Goal: Check status

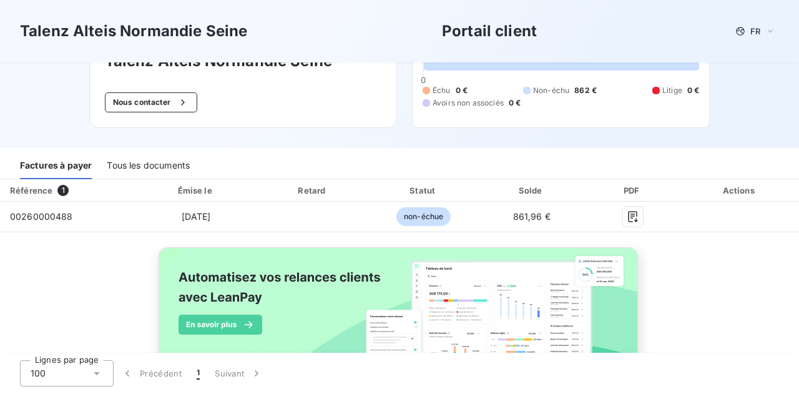
scroll to position [84, 0]
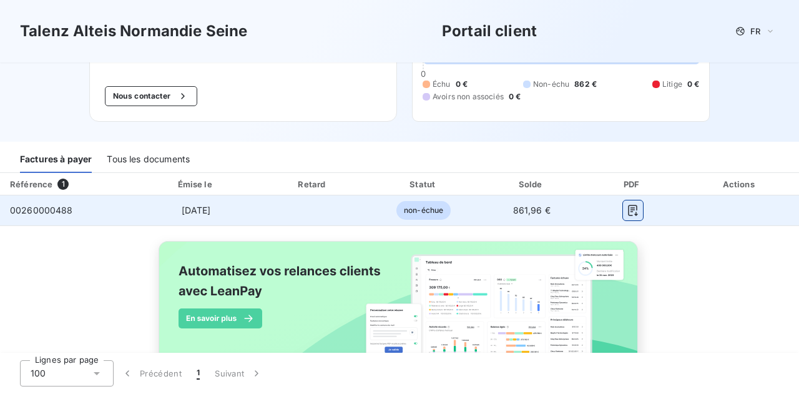
click at [637, 210] on icon "button" at bounding box center [633, 210] width 12 height 12
